Goal: Information Seeking & Learning: Find contact information

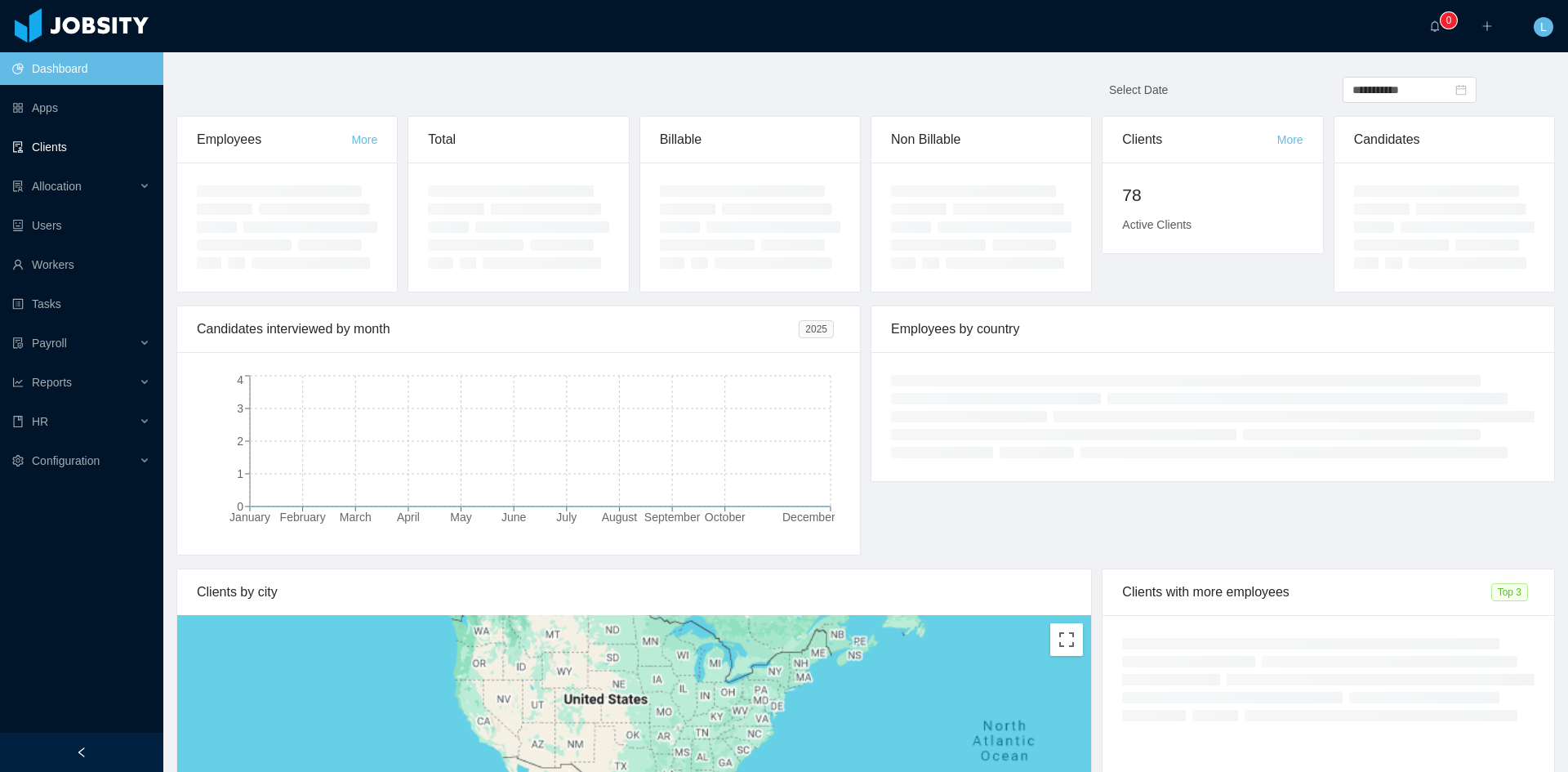
click at [59, 150] on link "Clients" at bounding box center [81, 147] width 138 height 33
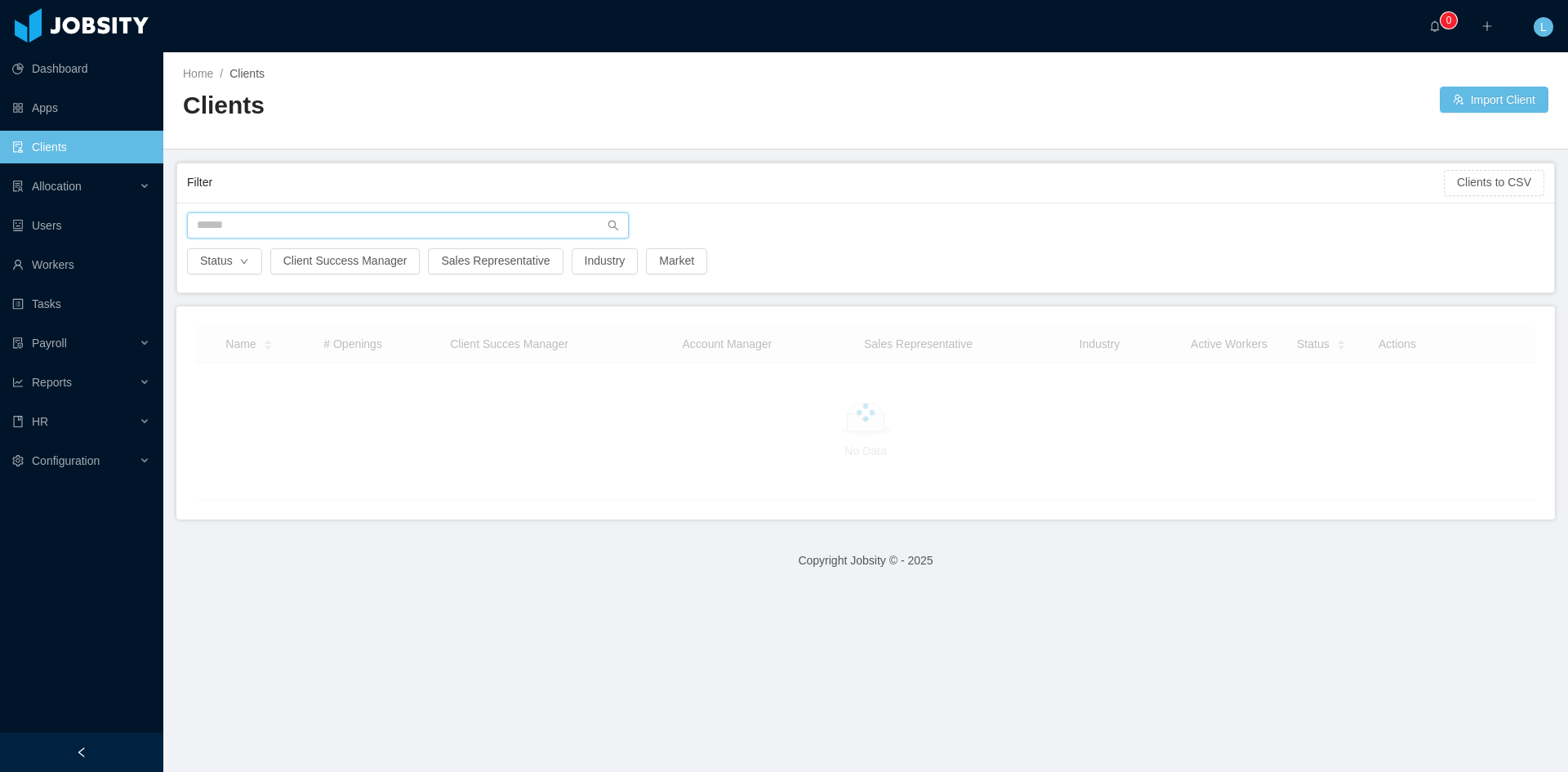
click at [258, 226] on input "text" at bounding box center [408, 226] width 442 height 26
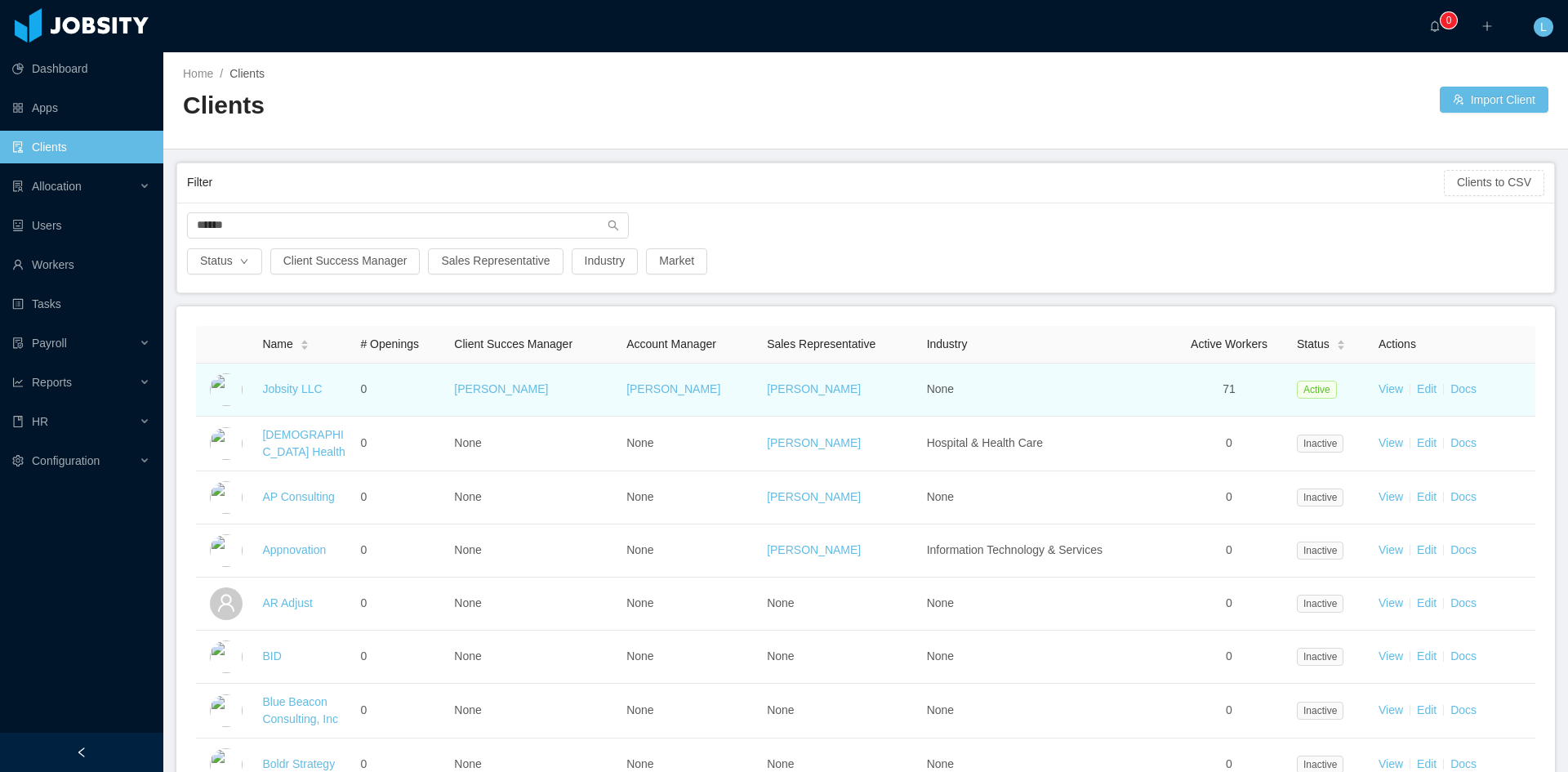
click at [288, 379] on td "Jobsity LLC" at bounding box center [305, 389] width 98 height 53
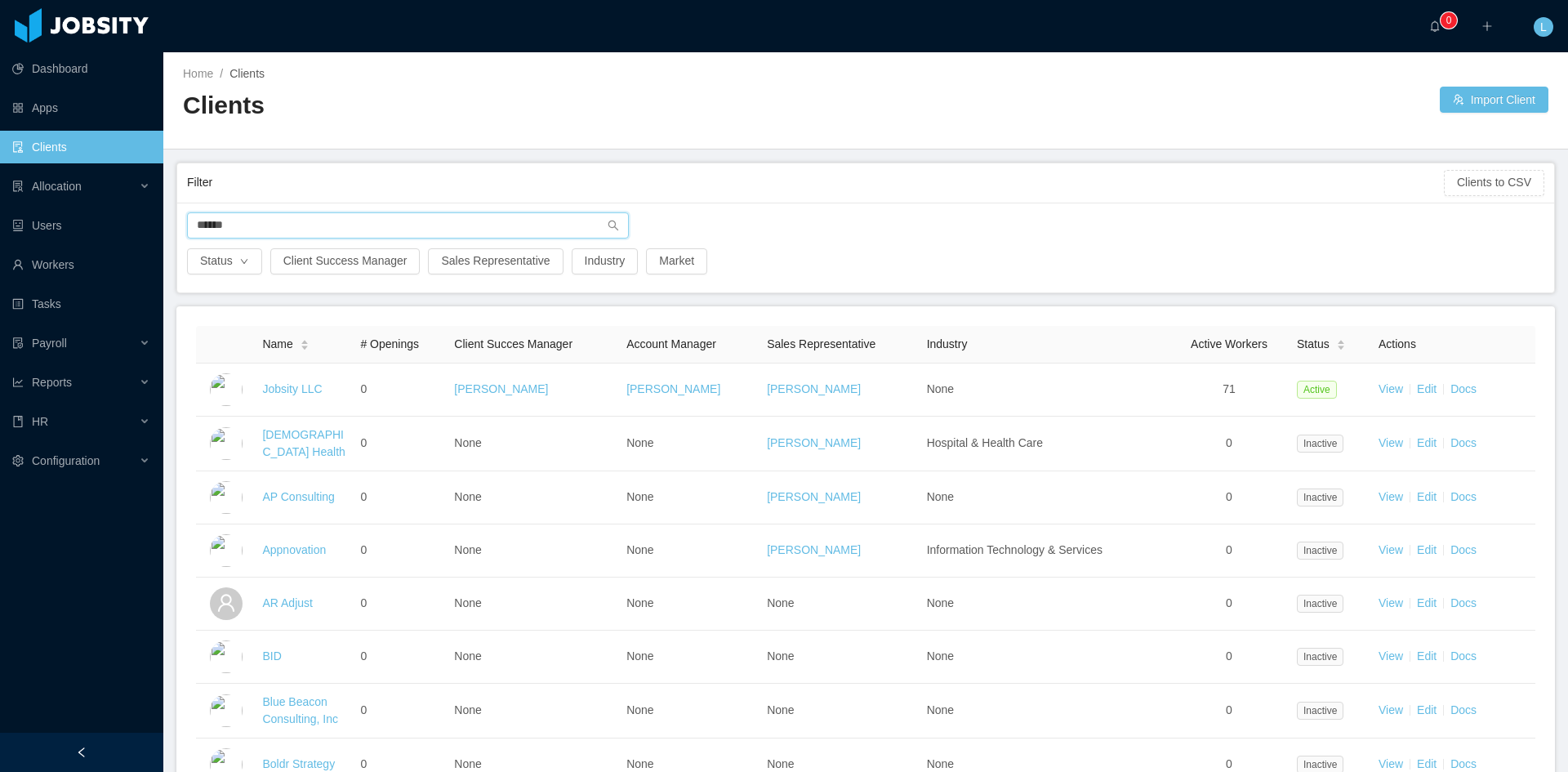
click at [244, 226] on input "******" at bounding box center [408, 226] width 442 height 26
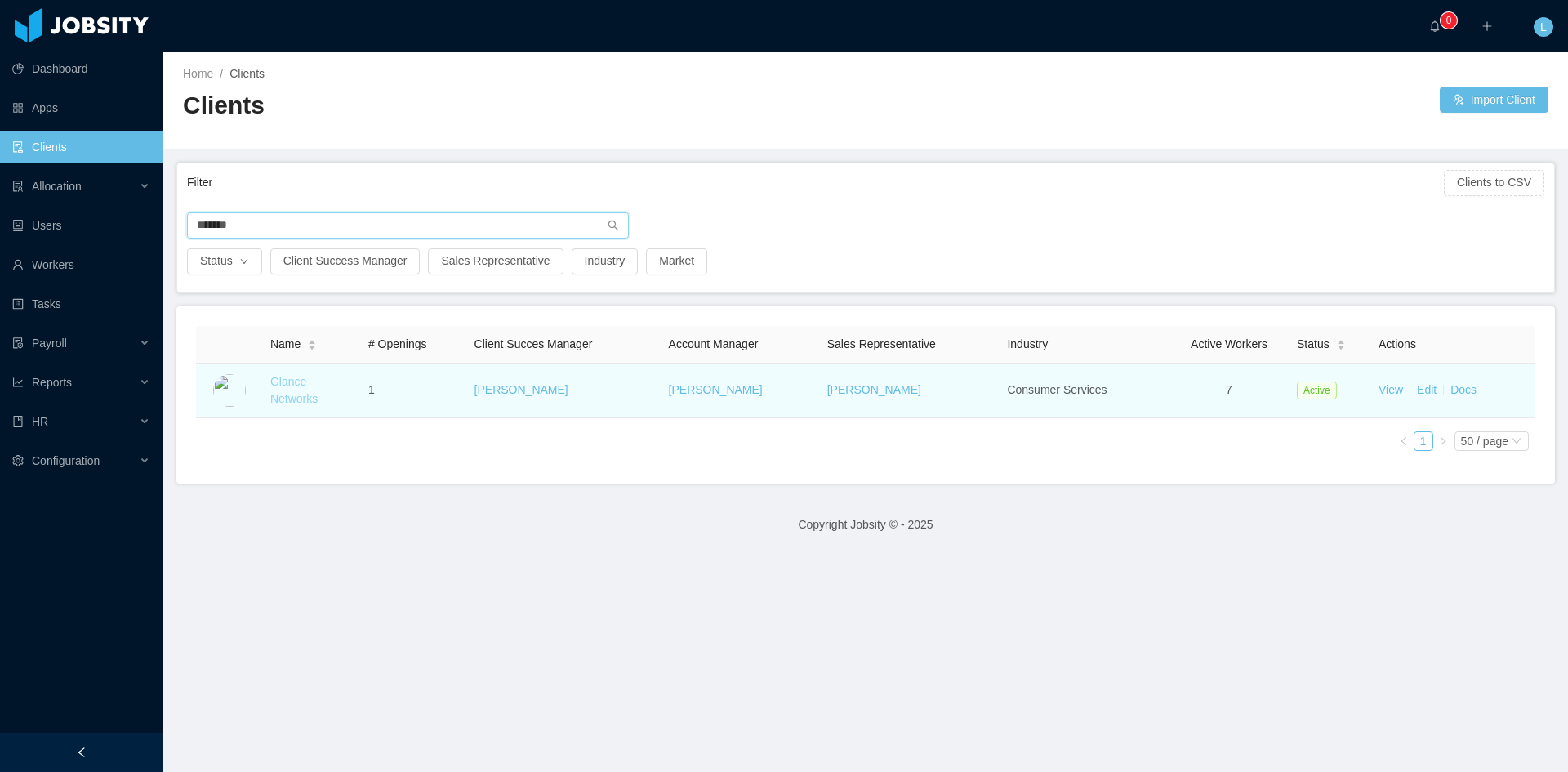
type input "******"
click at [289, 389] on link "Glance Networks" at bounding box center [294, 390] width 47 height 30
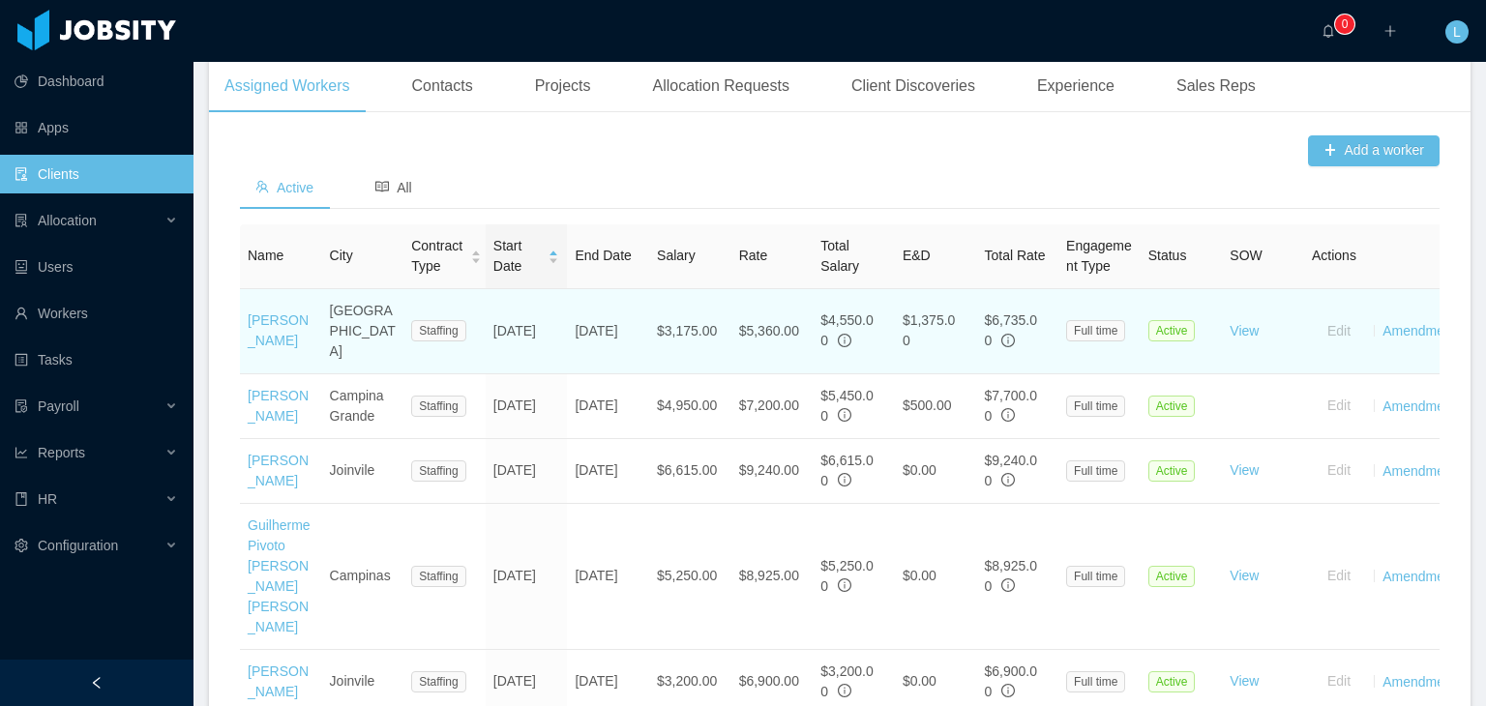
scroll to position [588, 0]
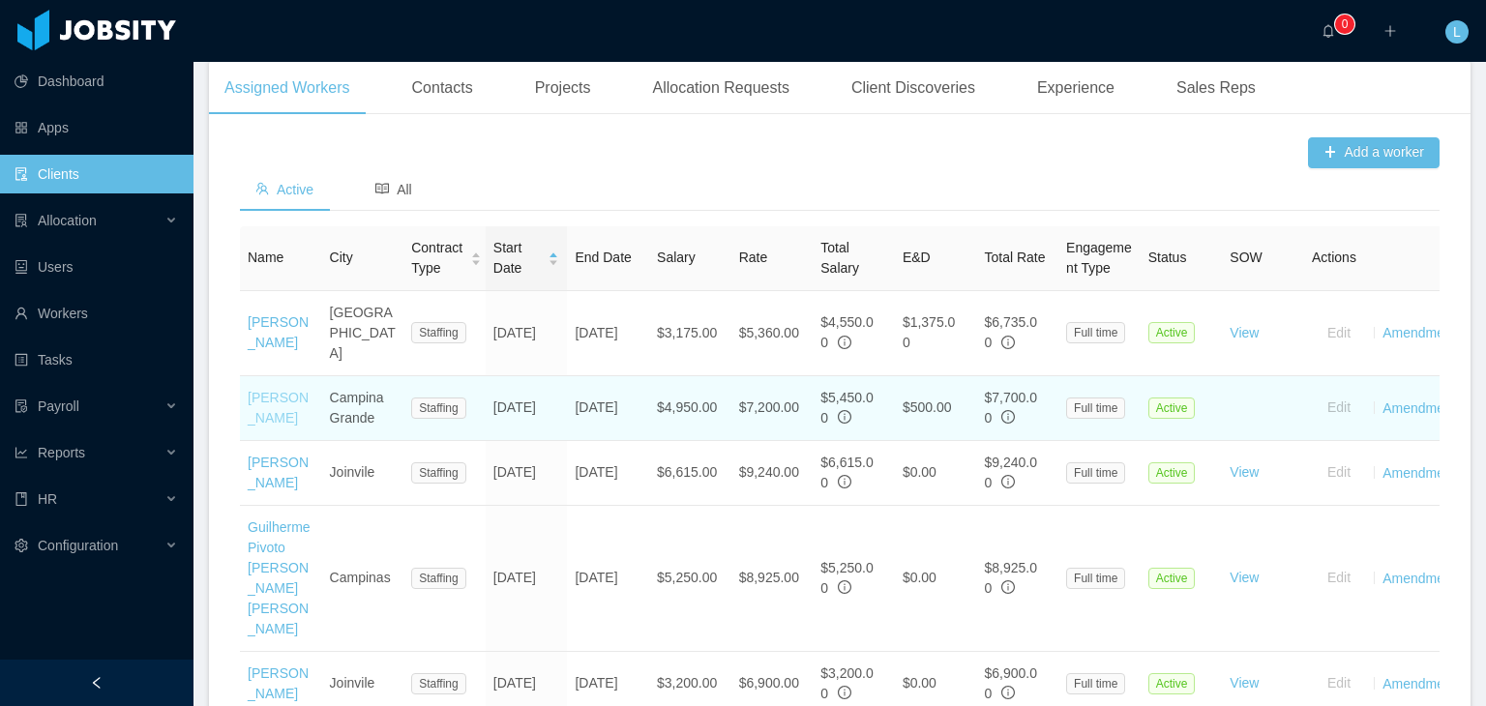
click at [267, 390] on link "[PERSON_NAME]" at bounding box center [278, 408] width 61 height 36
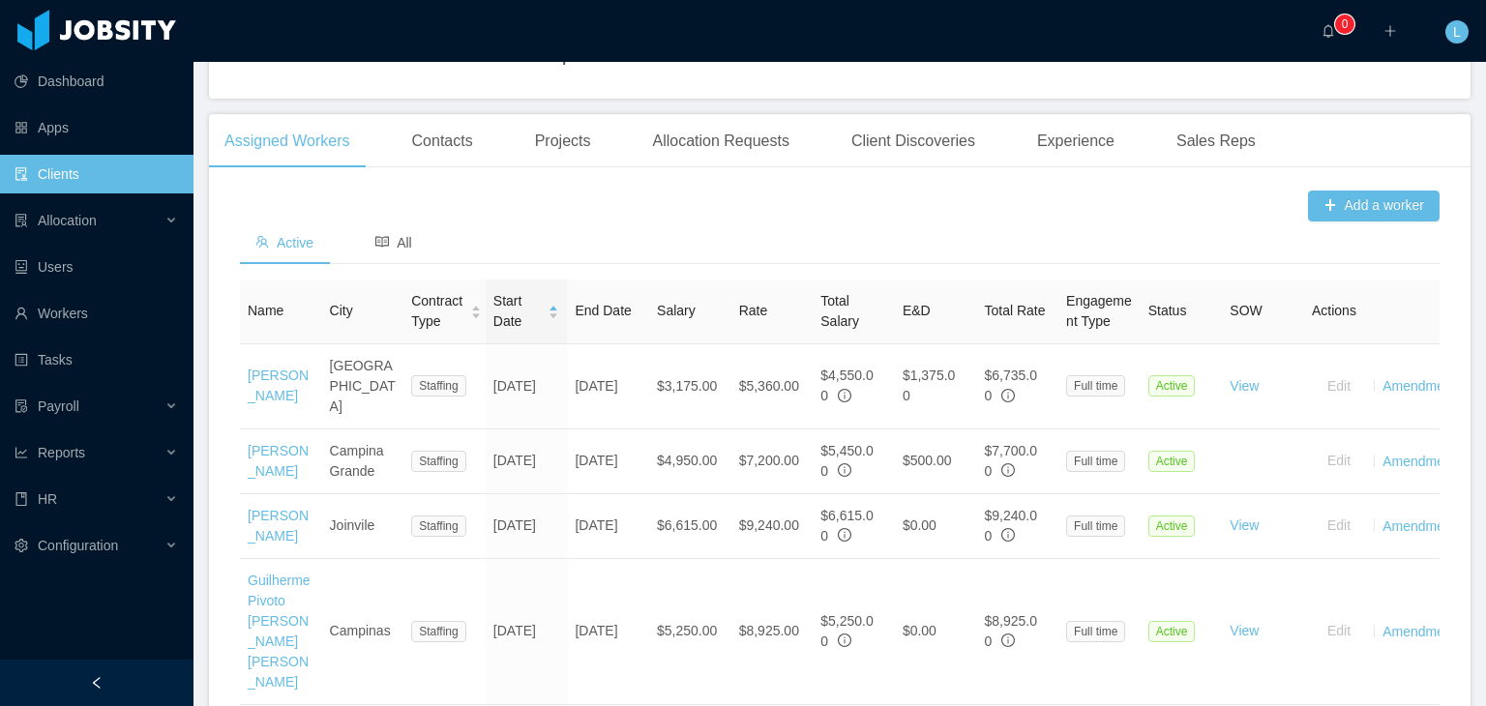
scroll to position [538, 0]
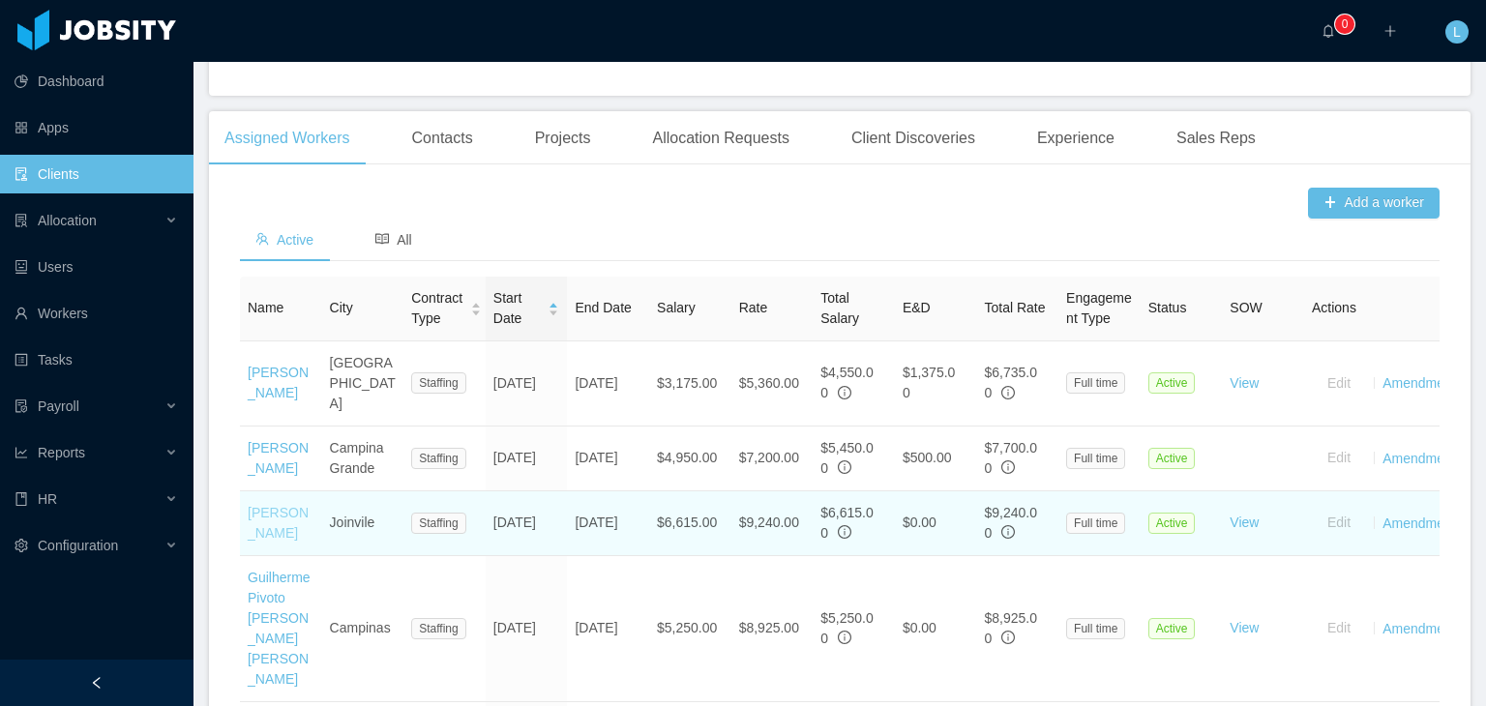
click at [270, 505] on link "[PERSON_NAME]" at bounding box center [278, 523] width 61 height 36
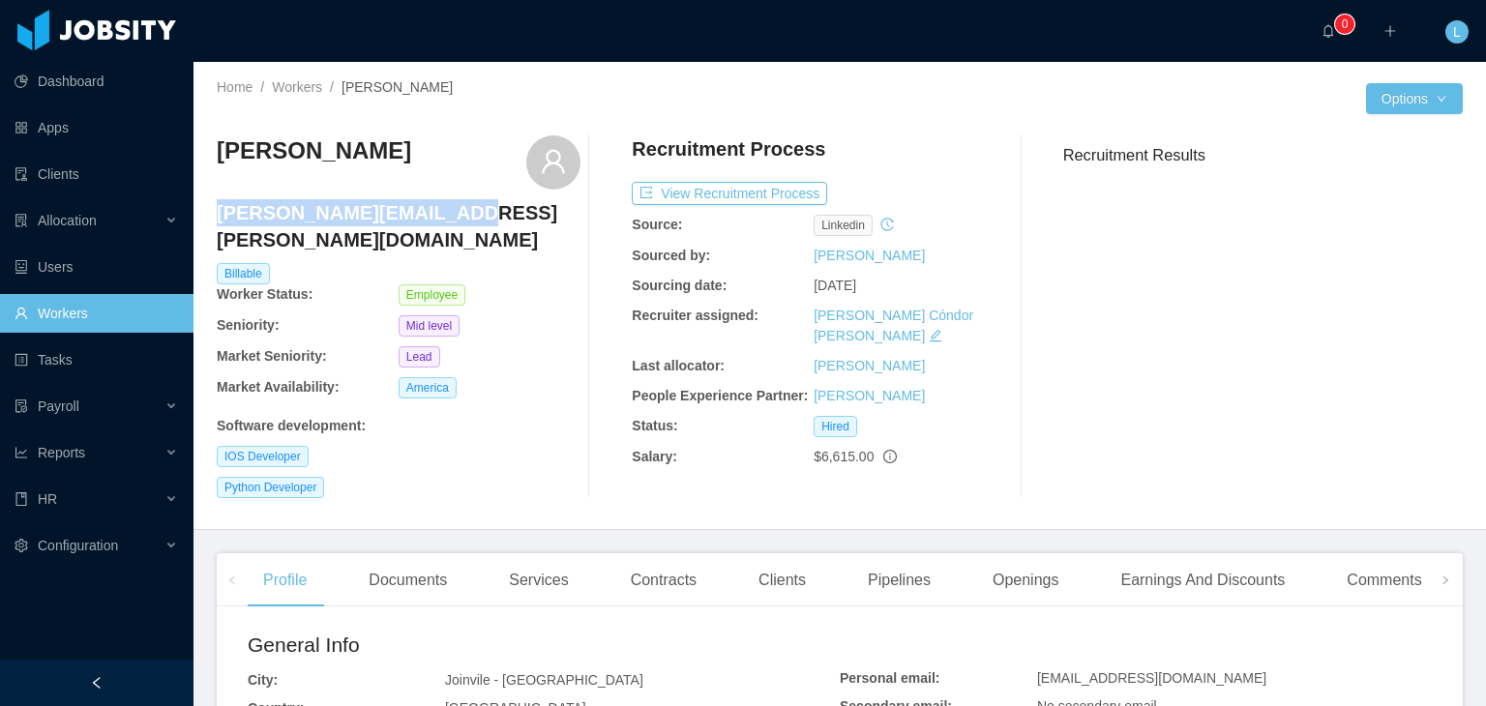
drag, startPoint x: 436, startPoint y: 216, endPoint x: 217, endPoint y: 224, distance: 219.8
click at [217, 224] on h4 "[PERSON_NAME][EMAIL_ADDRESS][PERSON_NAME][DOMAIN_NAME]" at bounding box center [399, 226] width 364 height 54
copy h4 "[PERSON_NAME][EMAIL_ADDRESS][PERSON_NAME][DOMAIN_NAME]"
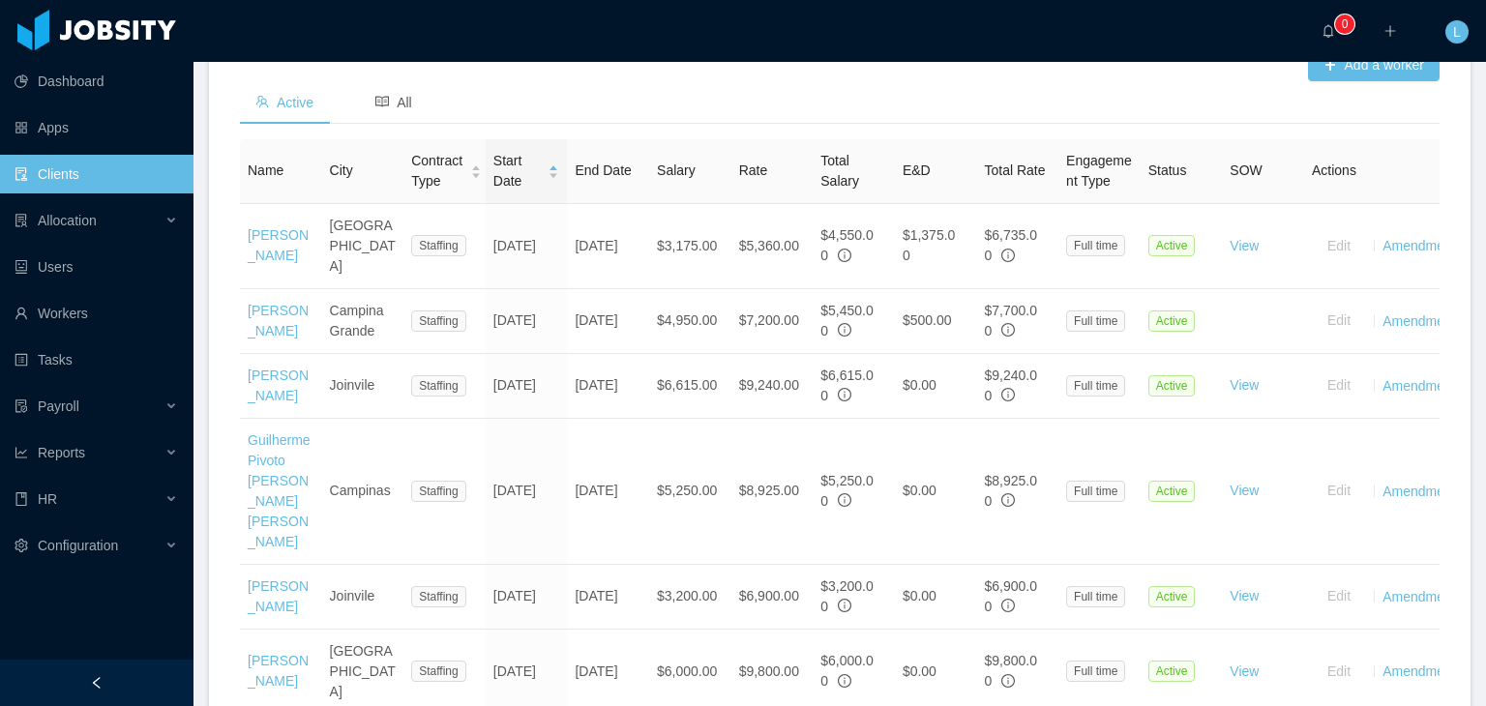
scroll to position [677, 0]
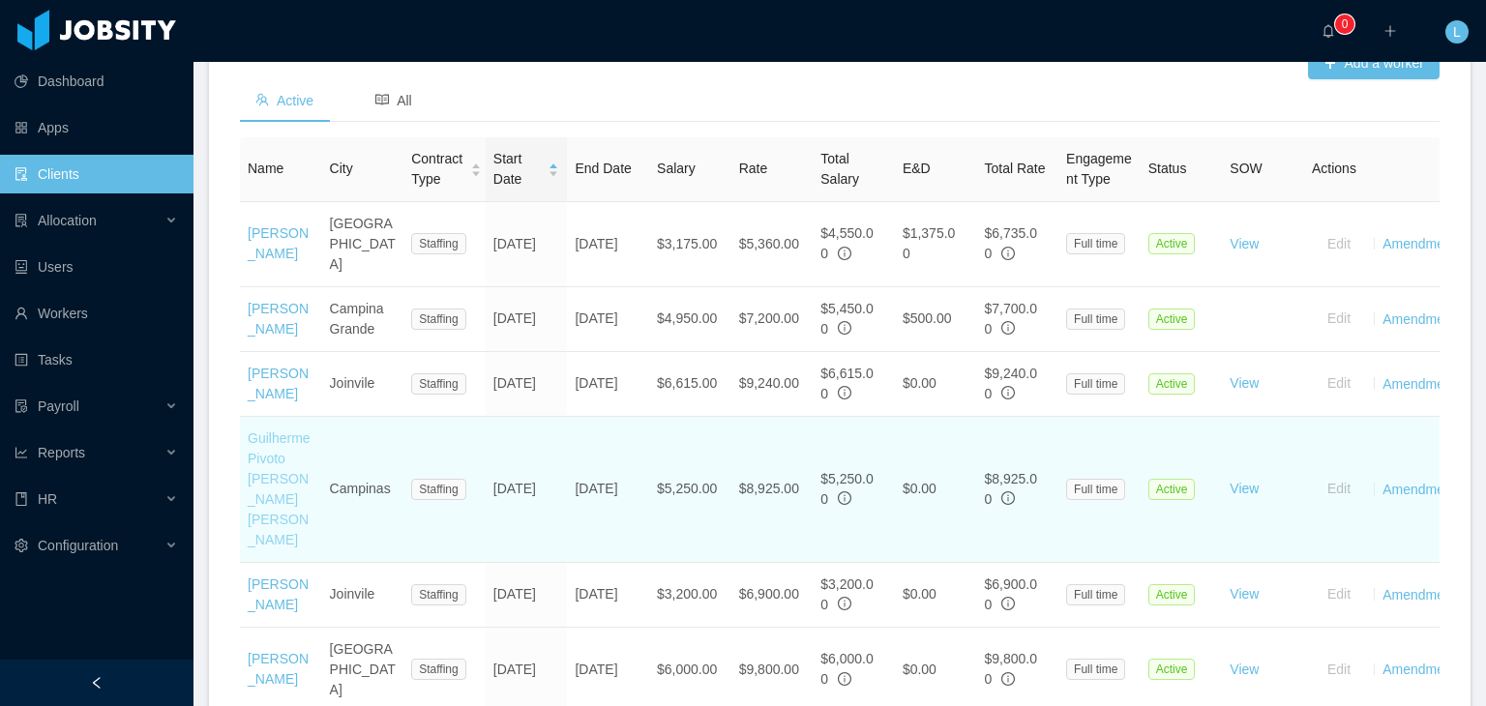
click at [266, 442] on link "Guilherme Pivoto [PERSON_NAME] [PERSON_NAME]" at bounding box center [279, 488] width 63 height 117
